Goal: Navigation & Orientation: Find specific page/section

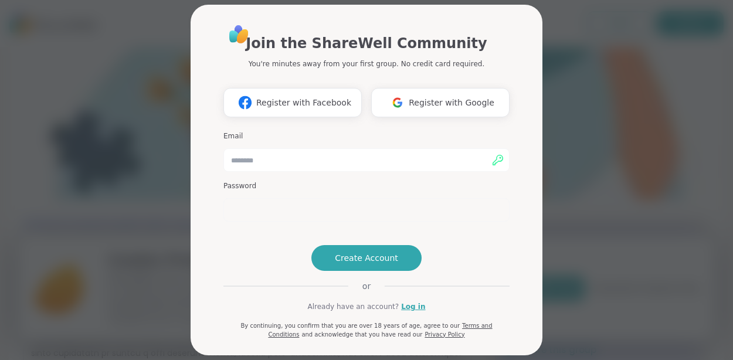
click at [575, 146] on div "Join the ShareWell Community You're minutes away from your first group. No cred…" at bounding box center [366, 180] width 719 height 360
click at [345, 47] on h1 "Join the ShareWell Community" at bounding box center [366, 43] width 241 height 21
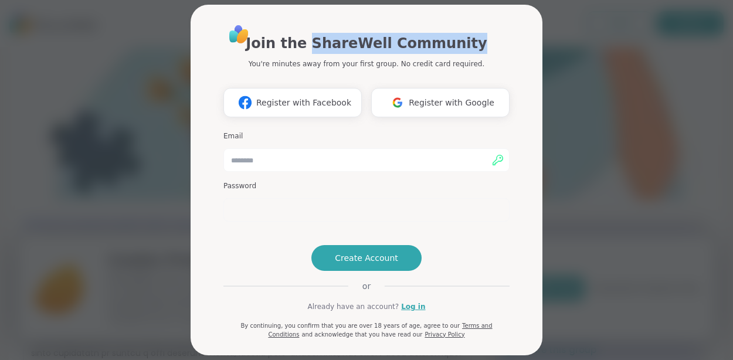
drag, startPoint x: 324, startPoint y: 44, endPoint x: 463, endPoint y: 43, distance: 138.9
click at [463, 43] on h1 "Join the ShareWell Community" at bounding box center [366, 43] width 241 height 21
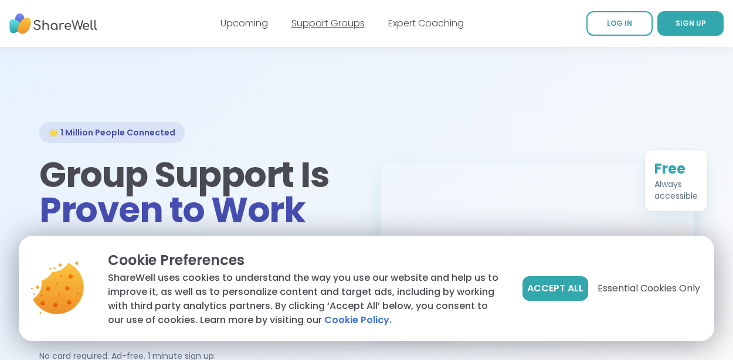
click at [308, 22] on link "Support Groups" at bounding box center [327, 22] width 73 height 13
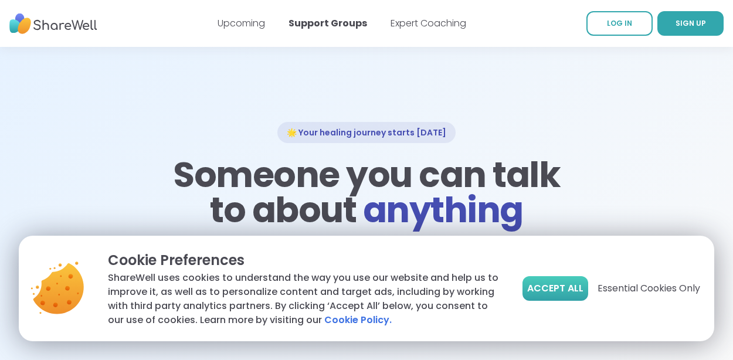
click at [584, 293] on button "Accept All" at bounding box center [555, 288] width 66 height 25
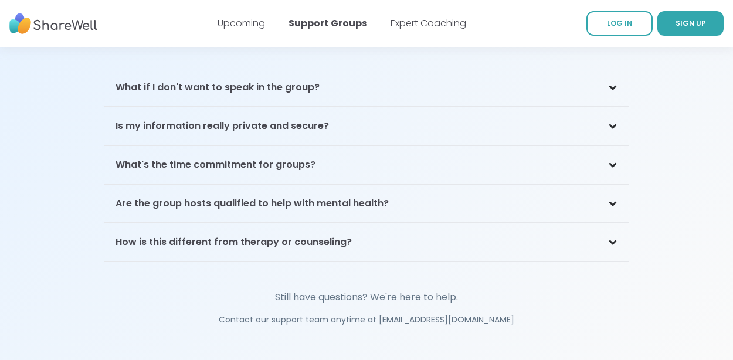
scroll to position [2580, 0]
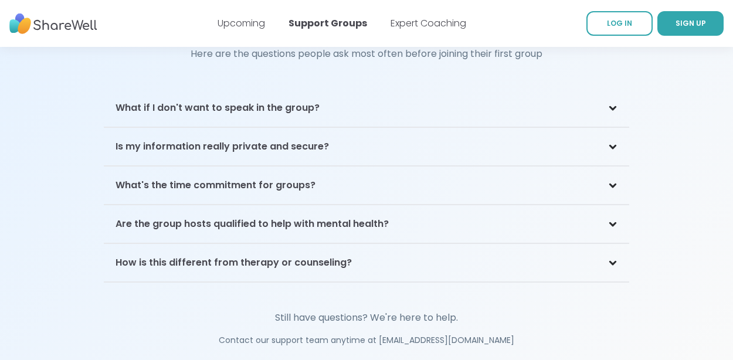
click at [611, 104] on div "What if I don't want to speak in the group?" at bounding box center [366, 108] width 525 height 38
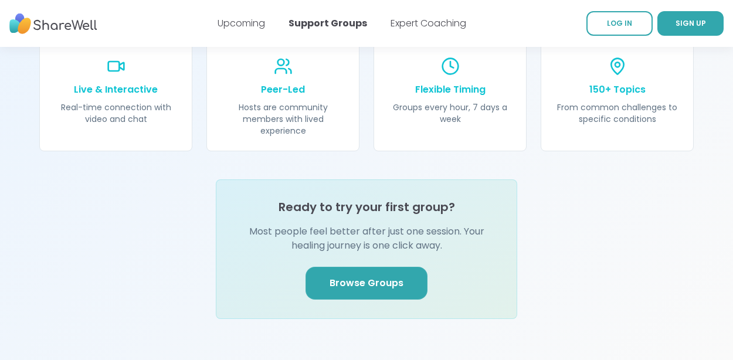
scroll to position [1286, 0]
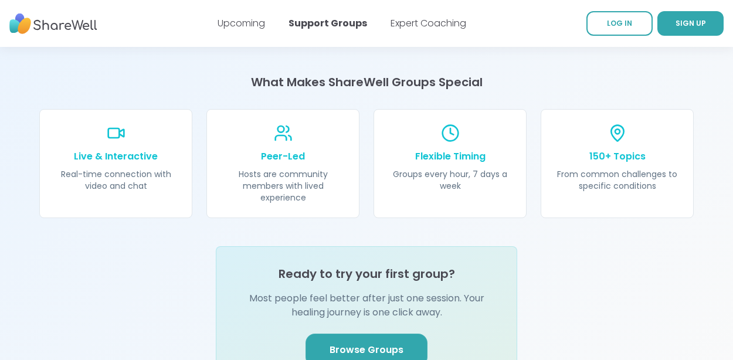
click at [408, 334] on link "Browse Groups" at bounding box center [366, 350] width 122 height 33
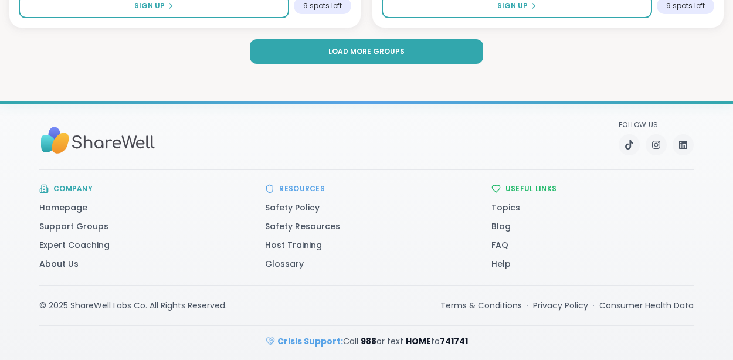
scroll to position [3715, 0]
